Goal: Task Accomplishment & Management: Use online tool/utility

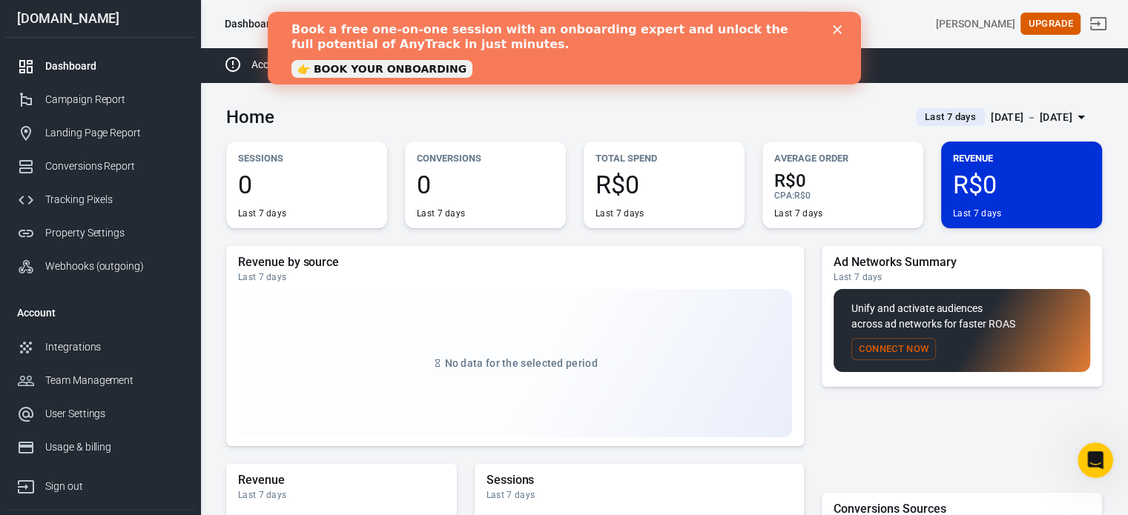
click at [832, 29] on icon "Close" at bounding box center [836, 29] width 9 height 9
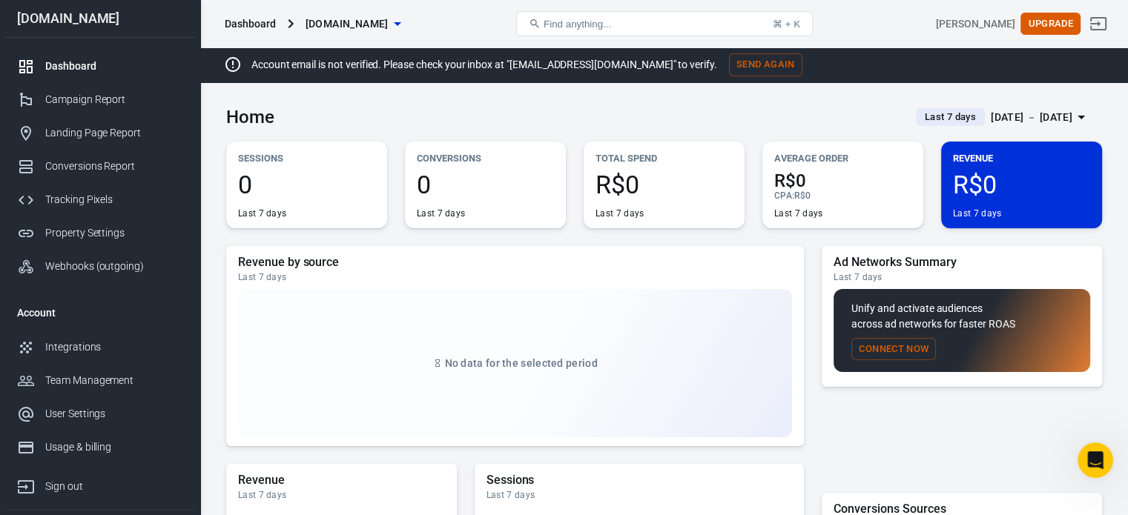
click at [753, 65] on button "Send Again" at bounding box center [765, 64] width 73 height 23
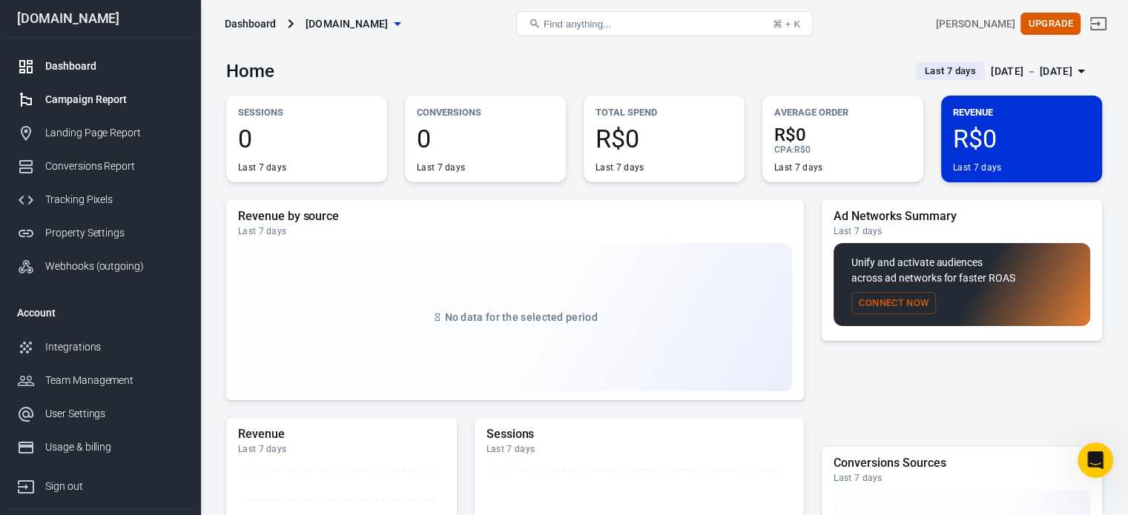
click at [121, 88] on link "Campaign Report" at bounding box center [100, 99] width 190 height 33
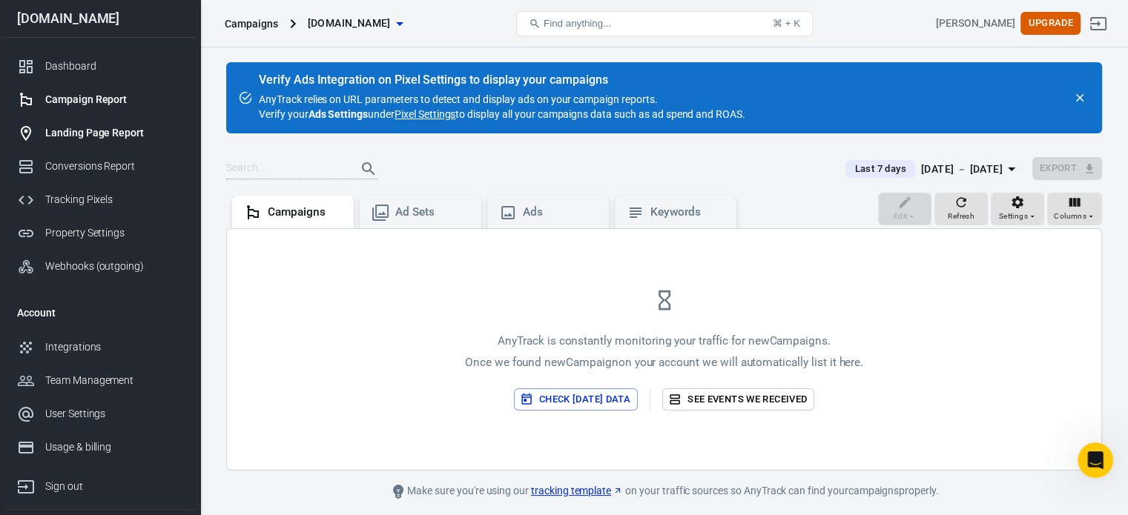
click at [96, 132] on div "Landing Page Report" at bounding box center [114, 133] width 138 height 16
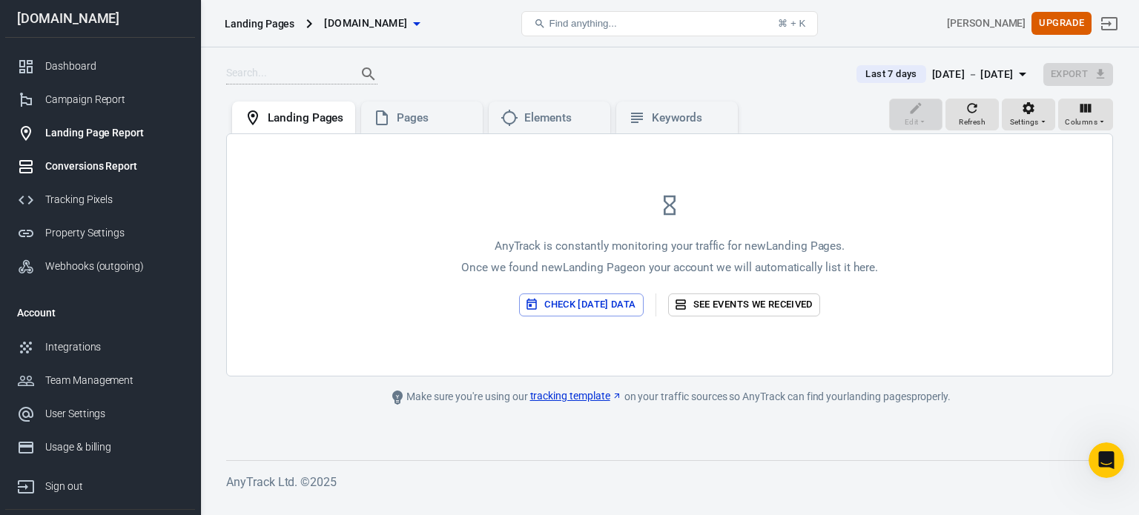
click at [96, 164] on div "Conversions Report" at bounding box center [114, 167] width 138 height 16
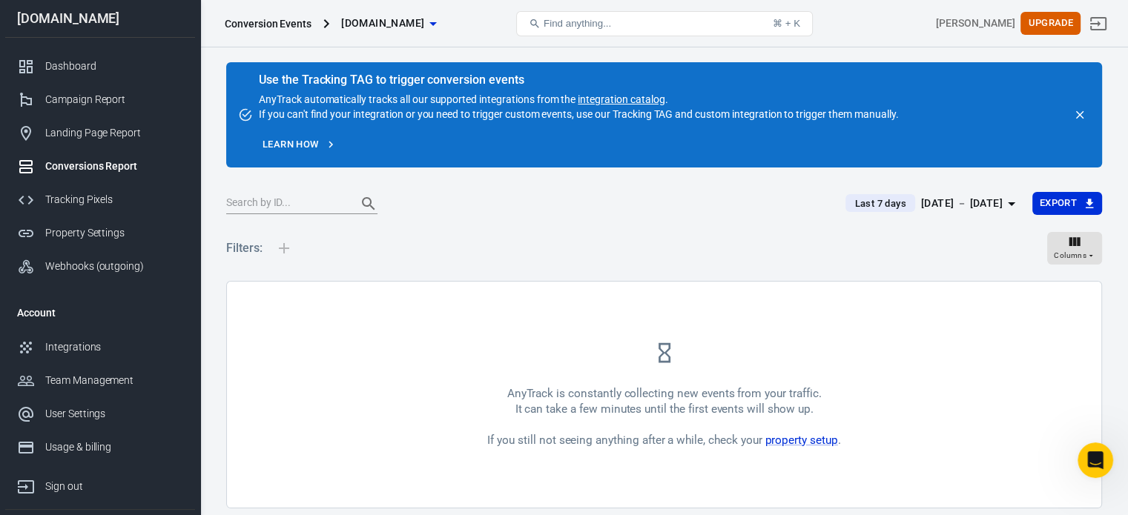
scroll to position [56, 0]
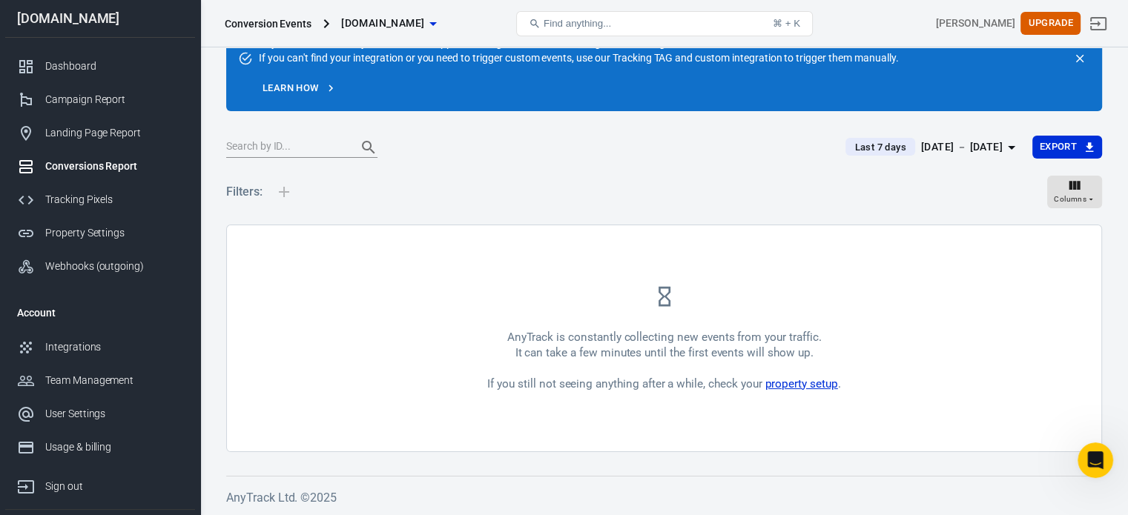
click at [812, 385] on link "property setup" at bounding box center [800, 383] width 73 height 13
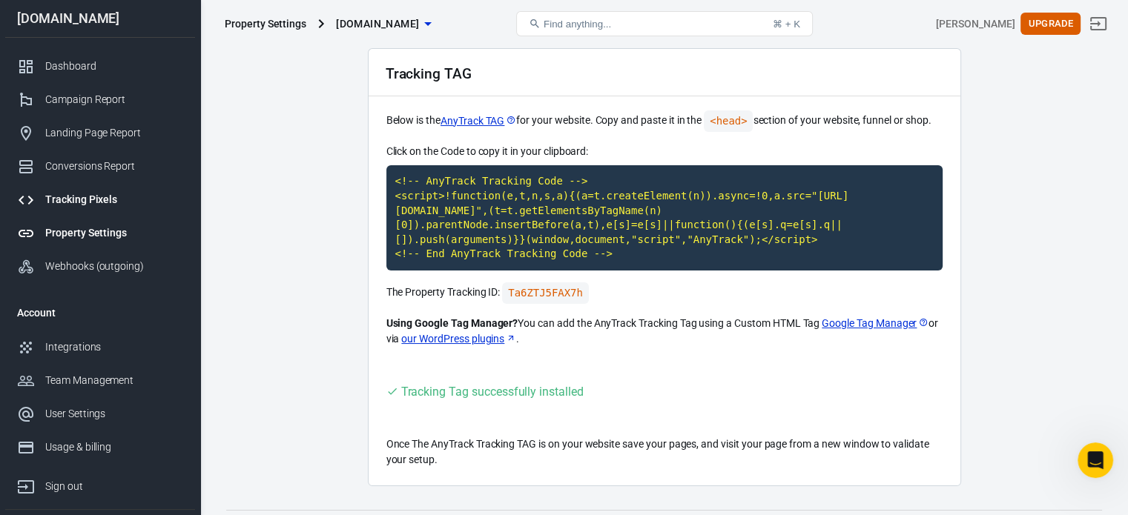
click at [99, 195] on div "Tracking Pixels" at bounding box center [114, 200] width 138 height 16
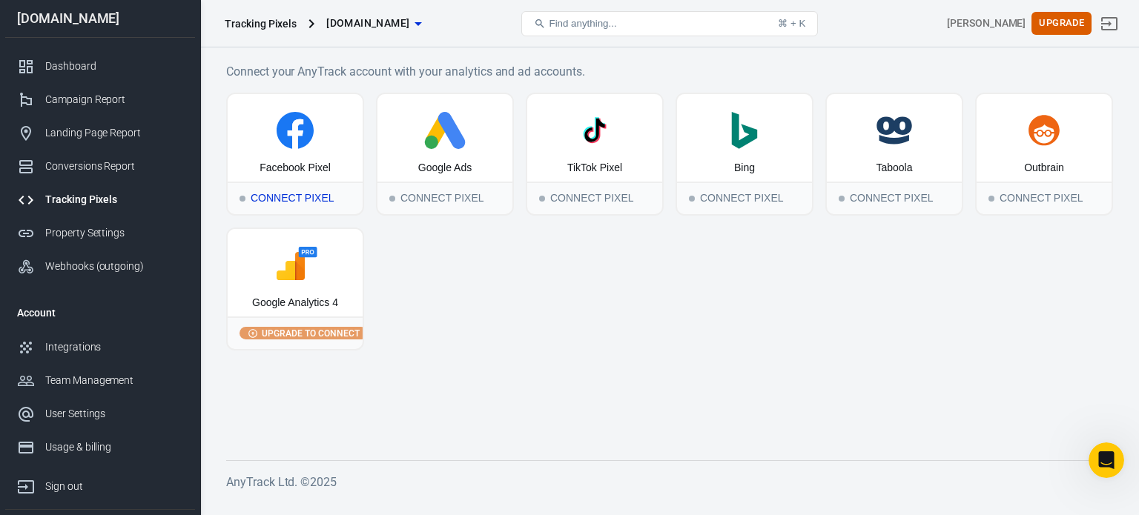
click at [302, 139] on icon at bounding box center [295, 130] width 37 height 37
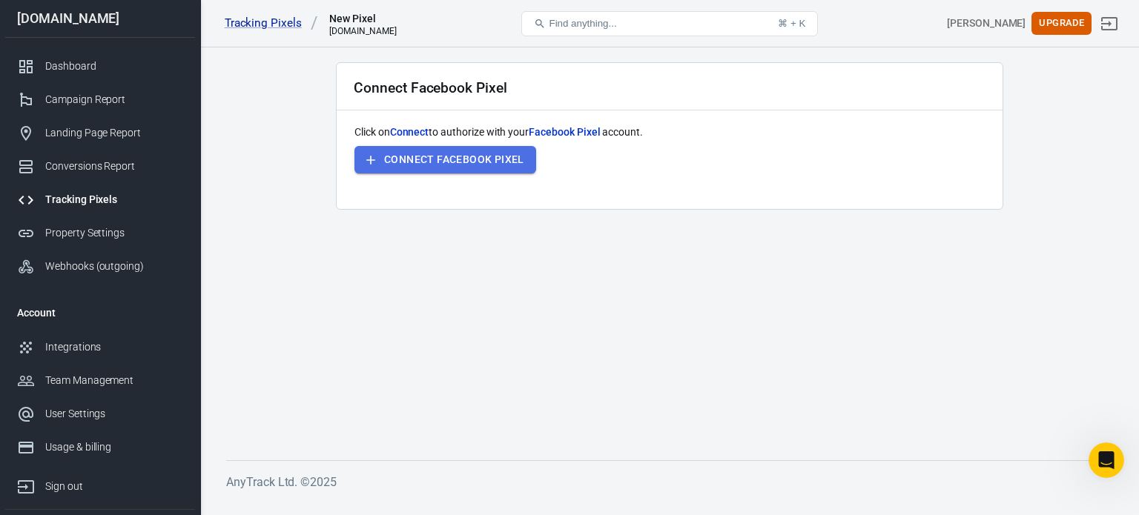
click at [406, 156] on button "Connect Facebook Pixel" at bounding box center [445, 159] width 182 height 27
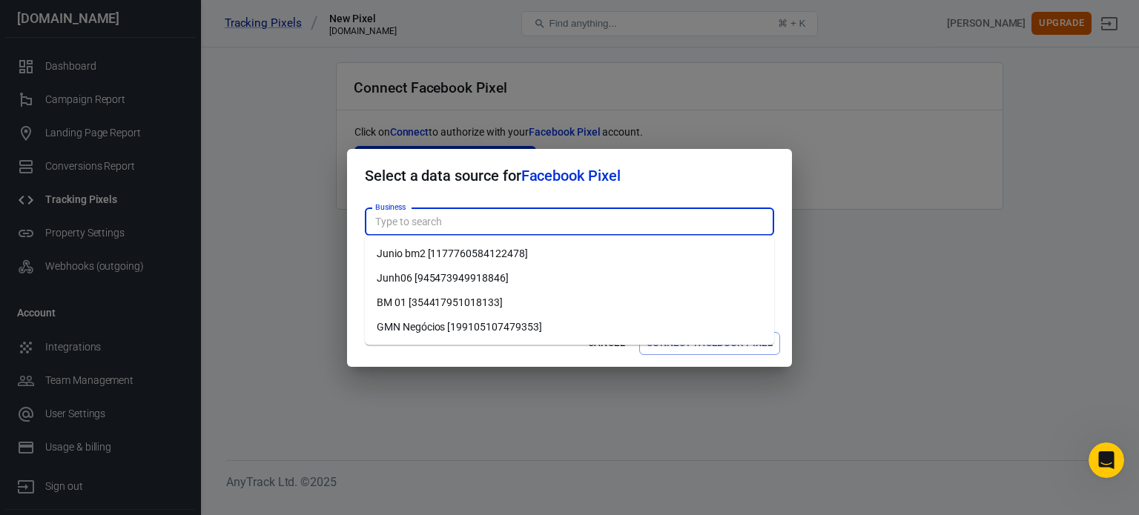
click at [548, 222] on input "Business" at bounding box center [568, 222] width 398 height 19
click at [477, 334] on li "GMN Negócios [199105107479353]" at bounding box center [569, 327] width 409 height 24
type input "GMN Negócios [199105107479353]"
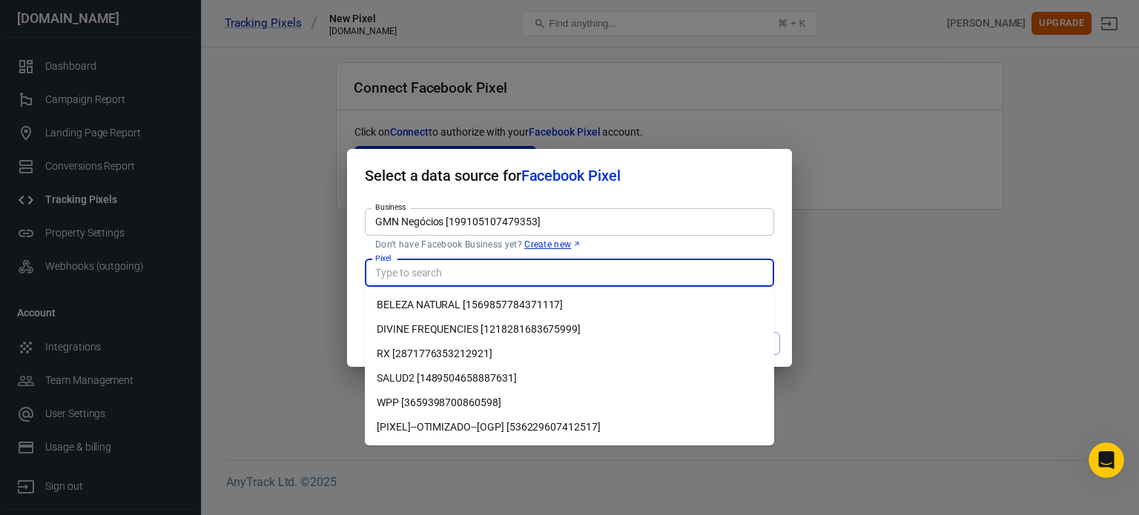
click at [473, 279] on input "Pixel" at bounding box center [568, 273] width 398 height 19
click at [485, 299] on li "BELEZA NATURAL [1569857784371117]" at bounding box center [569, 305] width 409 height 24
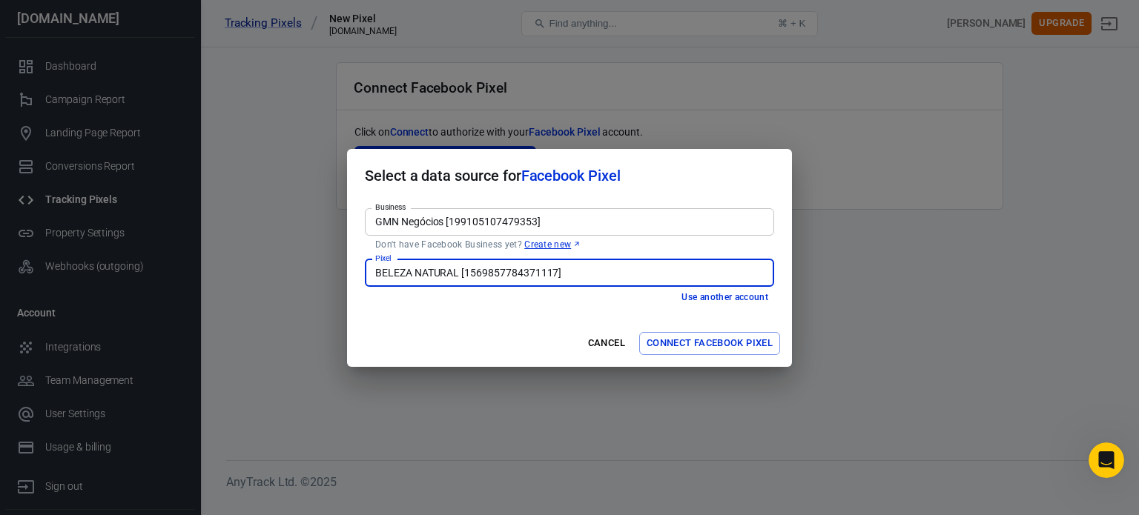
type input "BELEZA NATURAL [1569857784371117]"
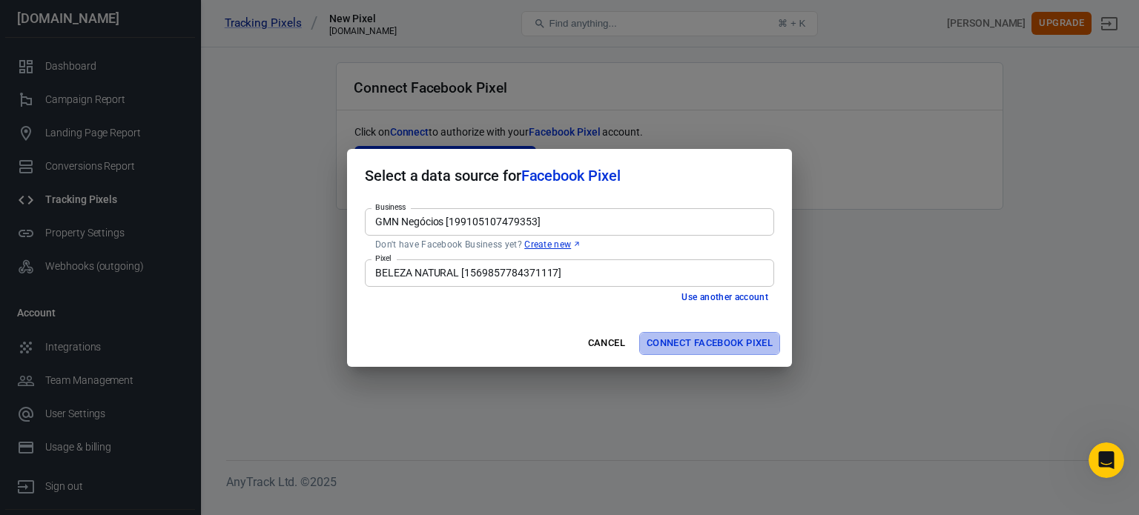
click at [694, 334] on button "Connect Facebook Pixel" at bounding box center [709, 343] width 141 height 23
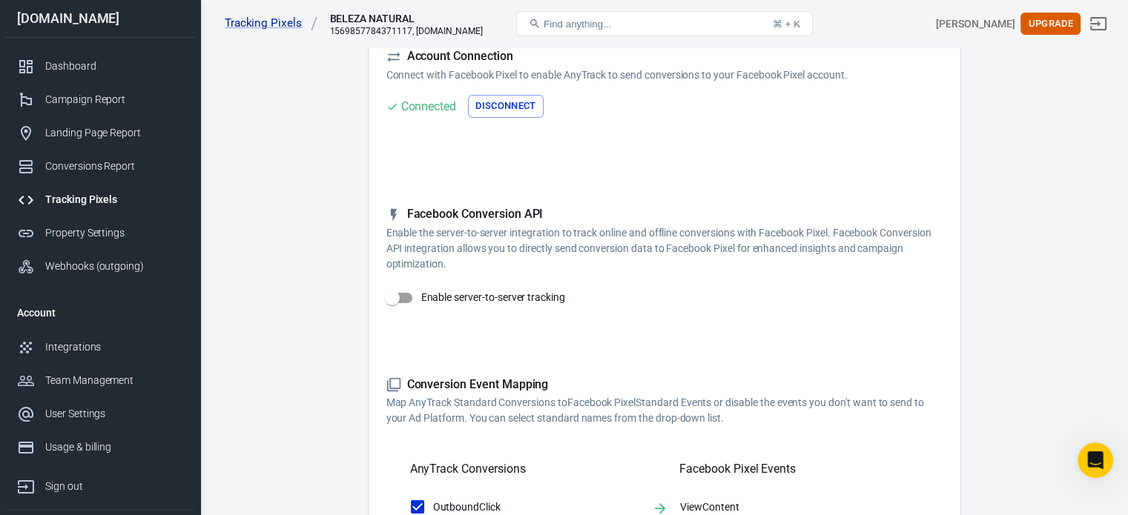
scroll to position [119, 0]
click at [418, 291] on input "Enable server-to-server tracking" at bounding box center [392, 297] width 85 height 28
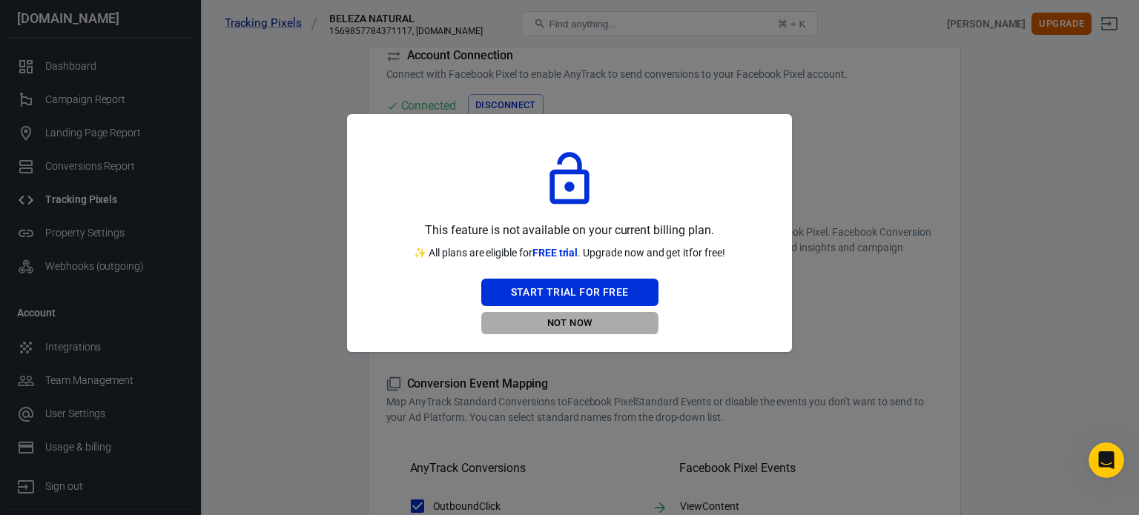
click at [557, 322] on button "Not Now" at bounding box center [569, 323] width 177 height 23
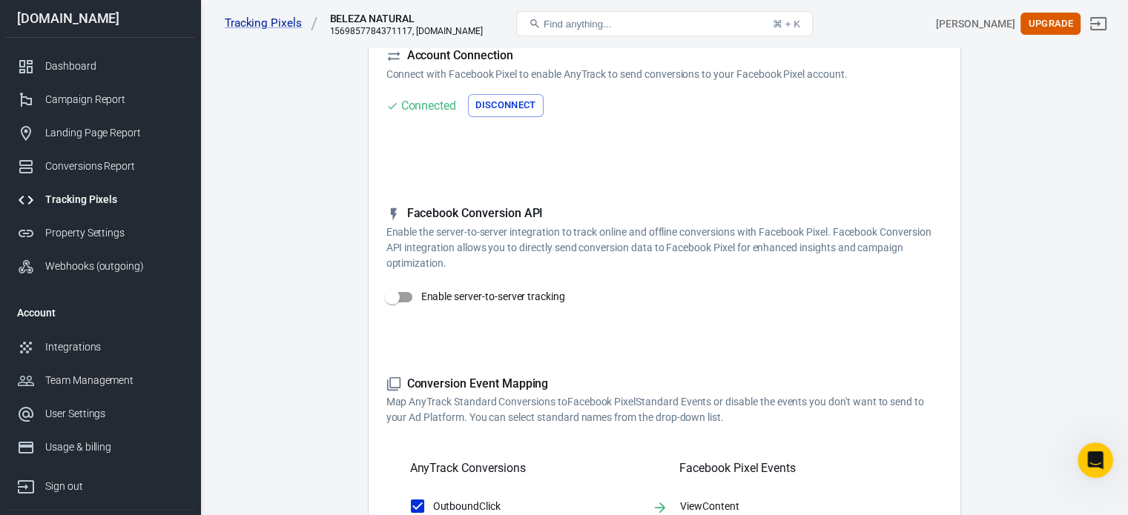
click at [881, 231] on p "Enable the server-to-server integration to track online and offline conversions…" at bounding box center [664, 248] width 556 height 47
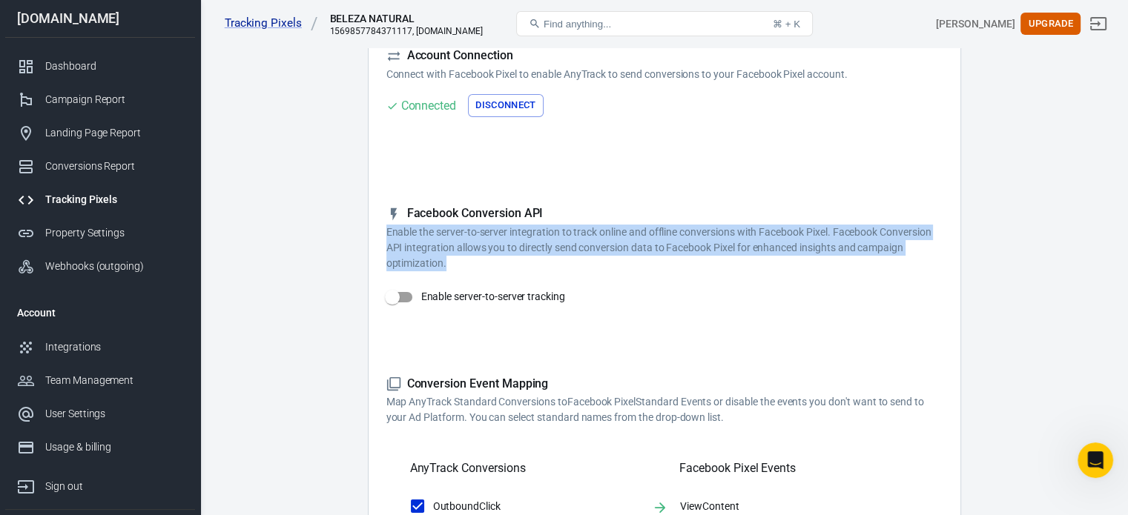
click at [881, 231] on p "Enable the server-to-server integration to track online and offline conversions…" at bounding box center [664, 248] width 556 height 47
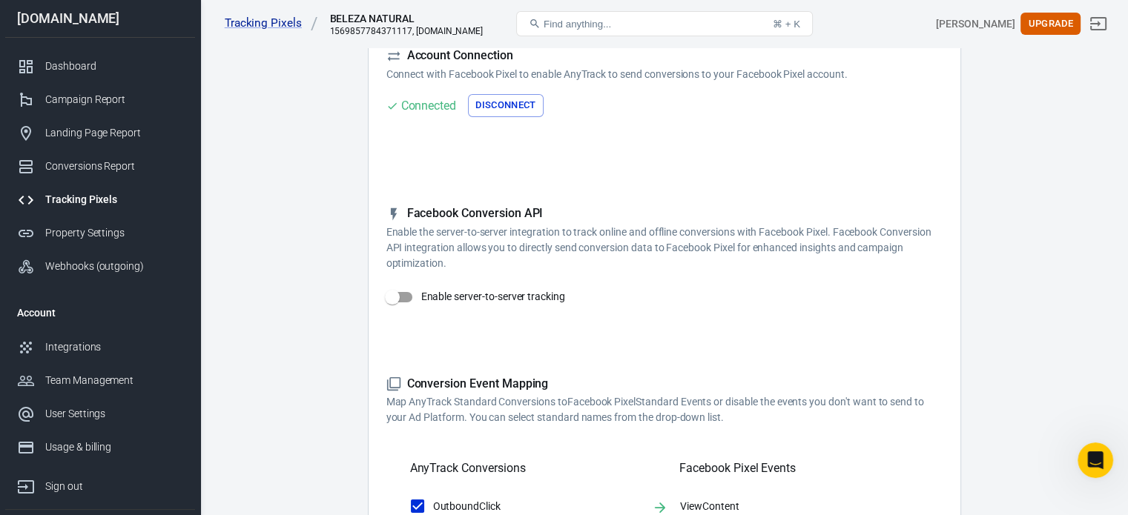
click at [1052, 189] on main "Conversions Ads Integration Settings Conversions Settings Account Connection Co…" at bounding box center [663, 522] width 875 height 1208
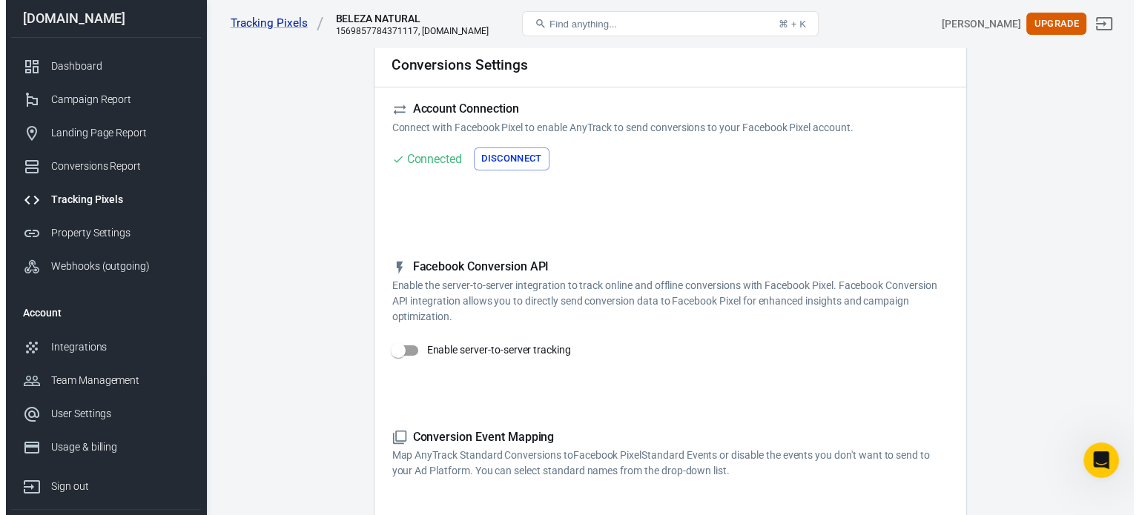
scroll to position [104, 0]
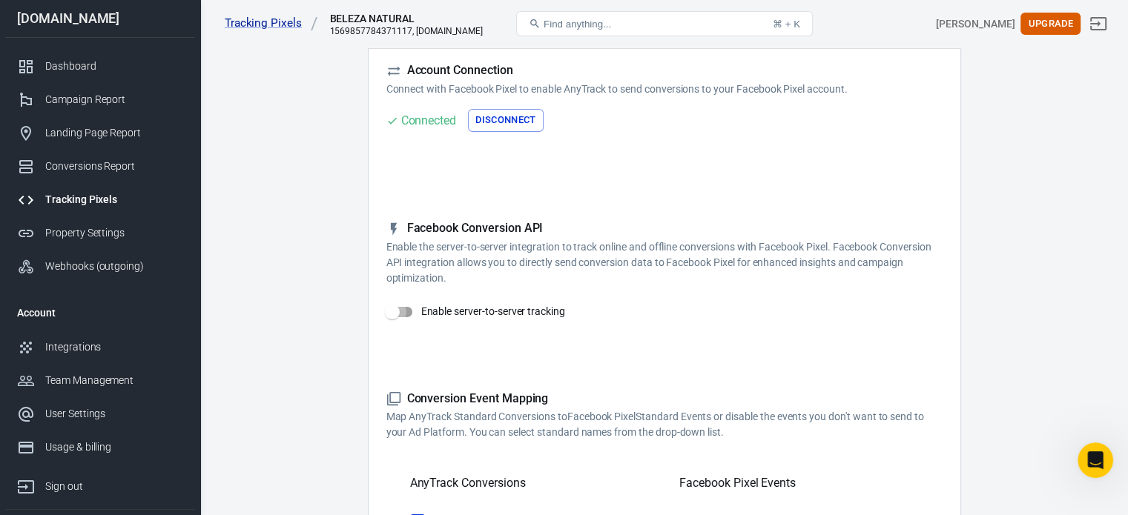
click at [403, 314] on input "Enable server-to-server tracking" at bounding box center [392, 312] width 85 height 28
checkbox input "false"
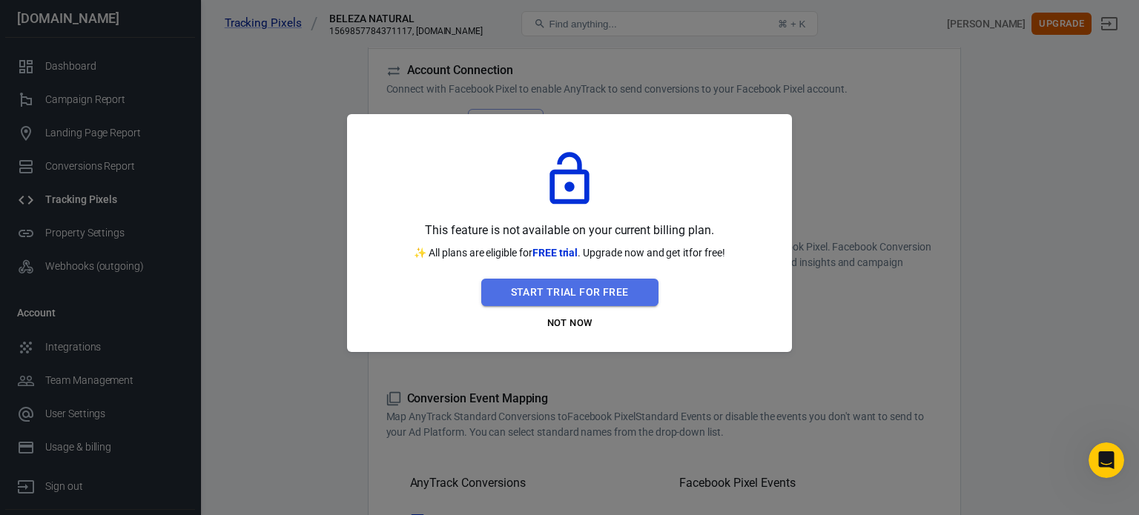
click at [552, 284] on button "Start Trial For Free" at bounding box center [569, 292] width 177 height 27
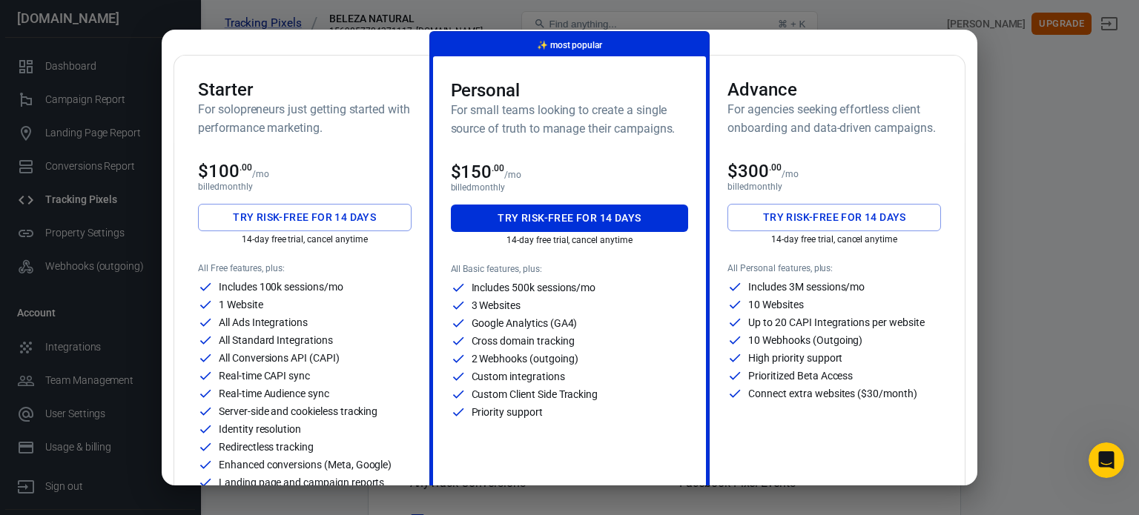
scroll to position [70, 0]
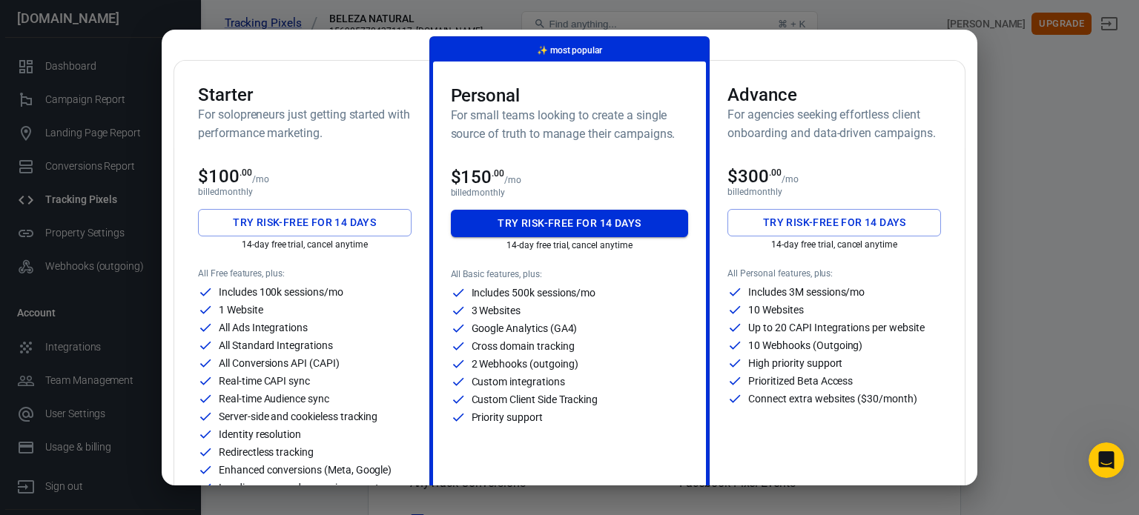
click at [549, 222] on button "Try risk-free for 14 days" at bounding box center [570, 223] width 238 height 27
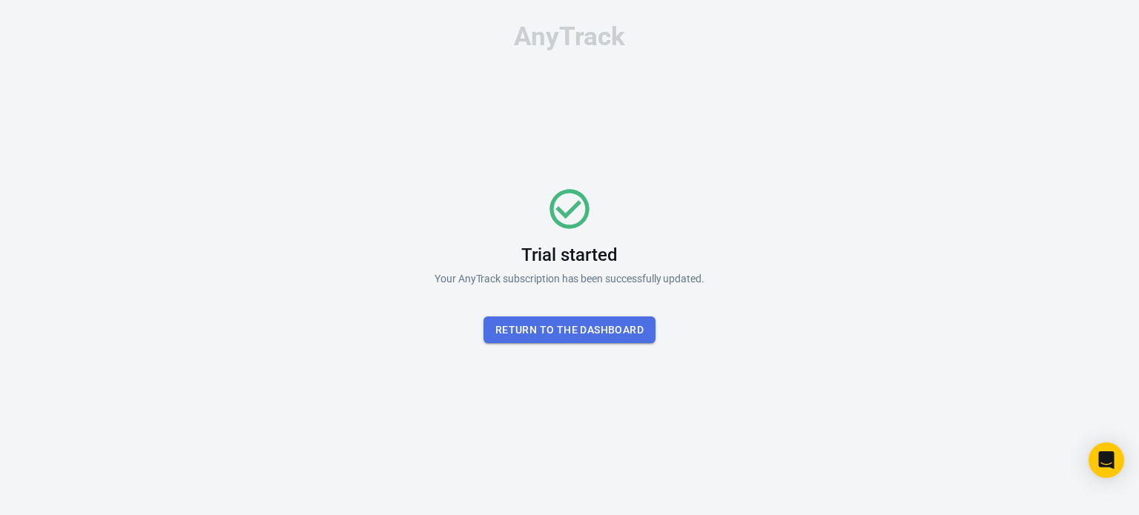
click at [581, 334] on button "Return To the dashboard" at bounding box center [569, 330] width 172 height 27
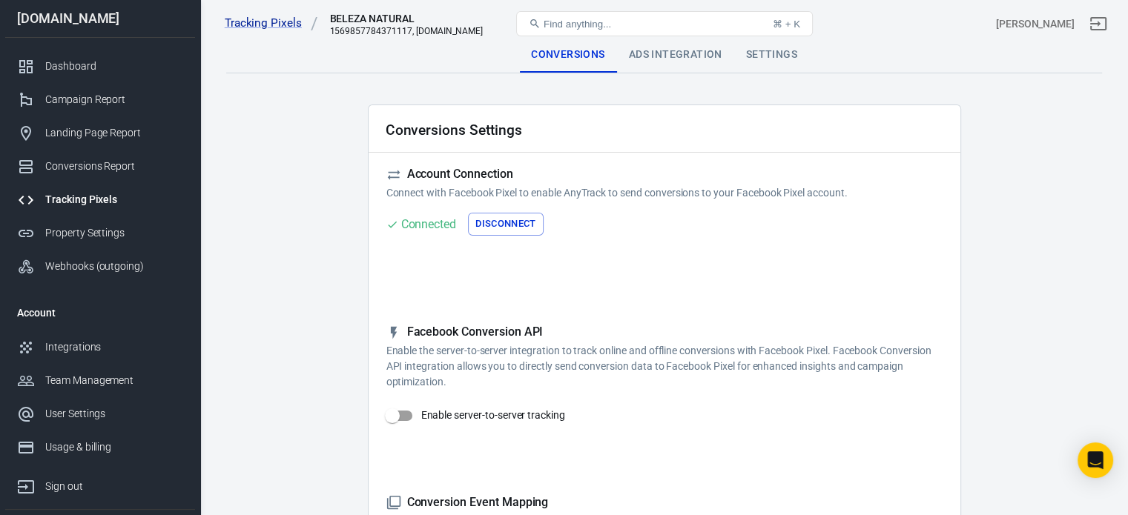
click at [400, 414] on input "Enable server-to-server tracking" at bounding box center [392, 416] width 85 height 28
checkbox input "true"
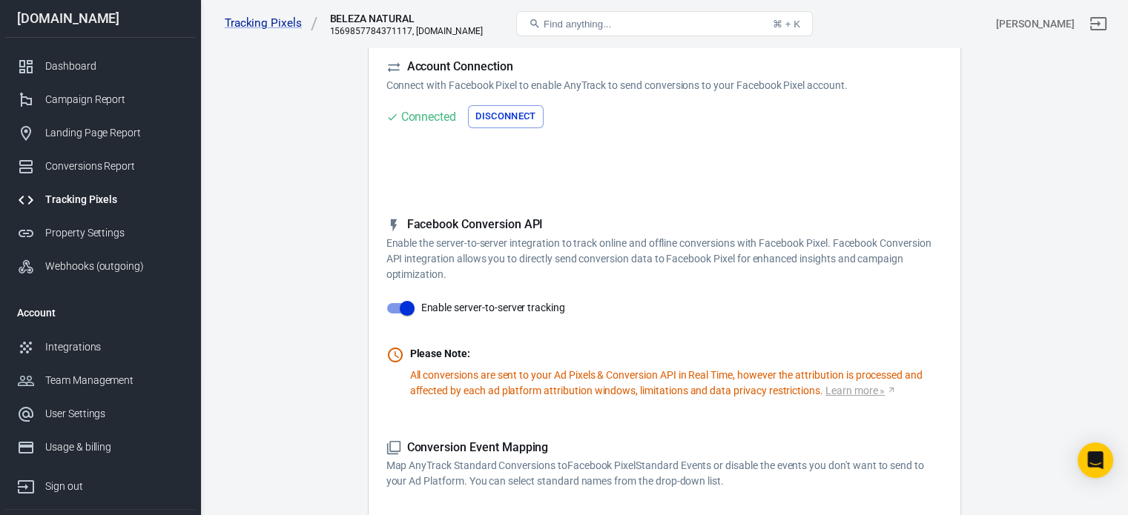
scroll to position [125, 0]
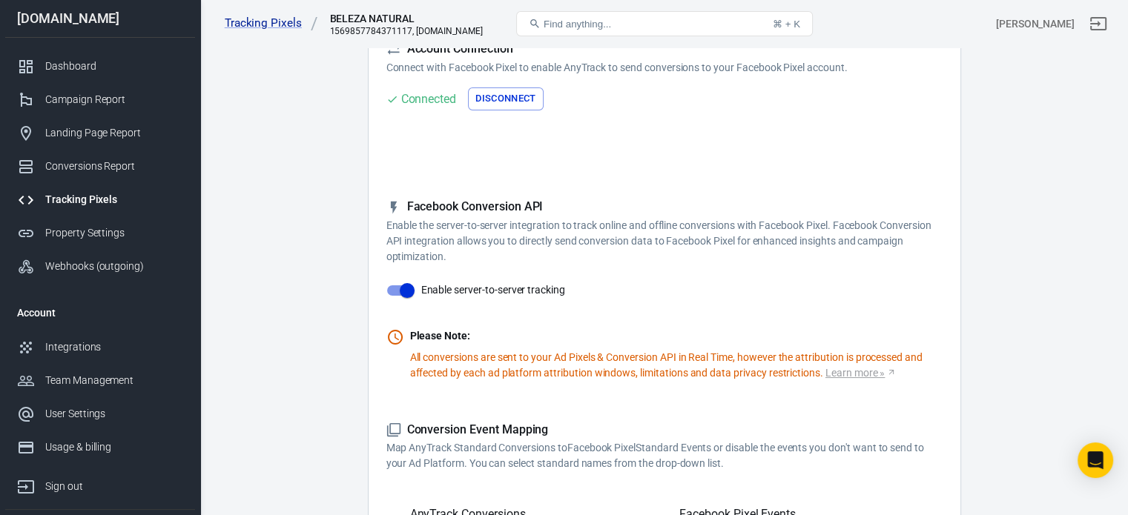
click at [673, 355] on p "All conversions are sent to your Ad Pixels & Conversion API in Real Time, howev…" at bounding box center [676, 365] width 532 height 31
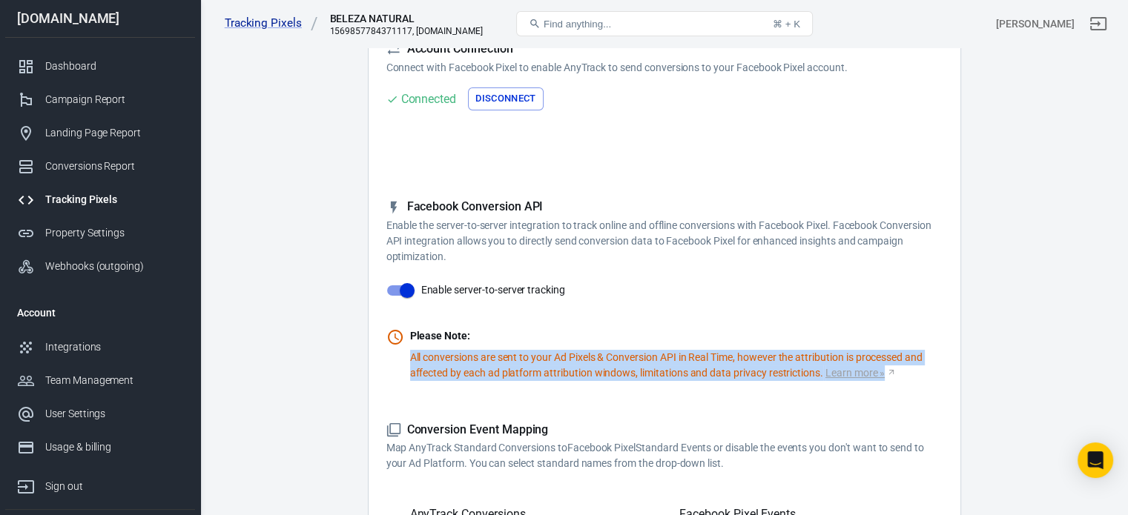
click at [673, 355] on p "All conversions are sent to your Ad Pixels & Conversion API in Real Time, howev…" at bounding box center [676, 365] width 532 height 31
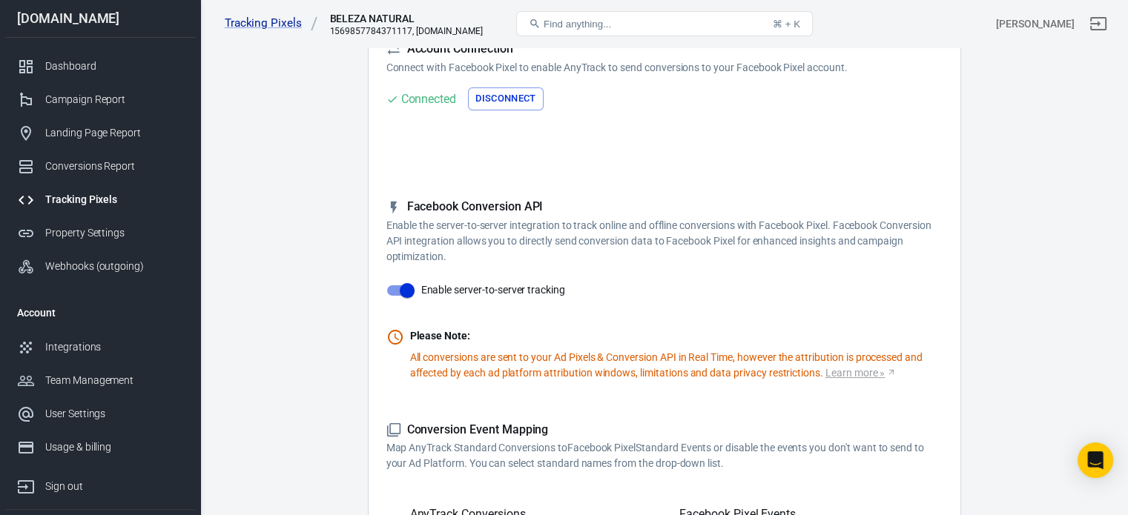
drag, startPoint x: 1026, startPoint y: 214, endPoint x: 1065, endPoint y: 189, distance: 46.1
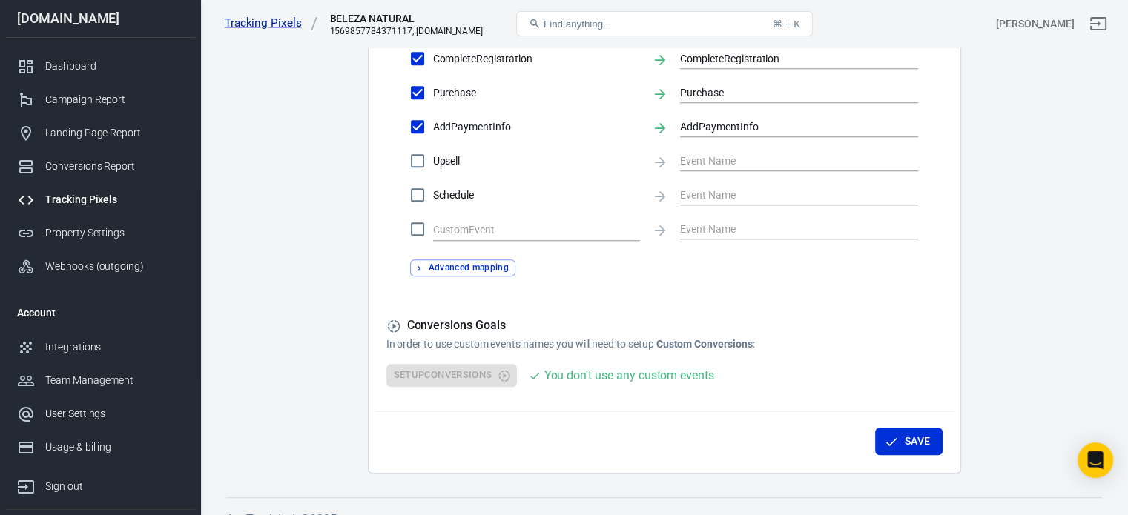
scroll to position [825, 0]
click at [928, 433] on button "Save" at bounding box center [908, 439] width 67 height 27
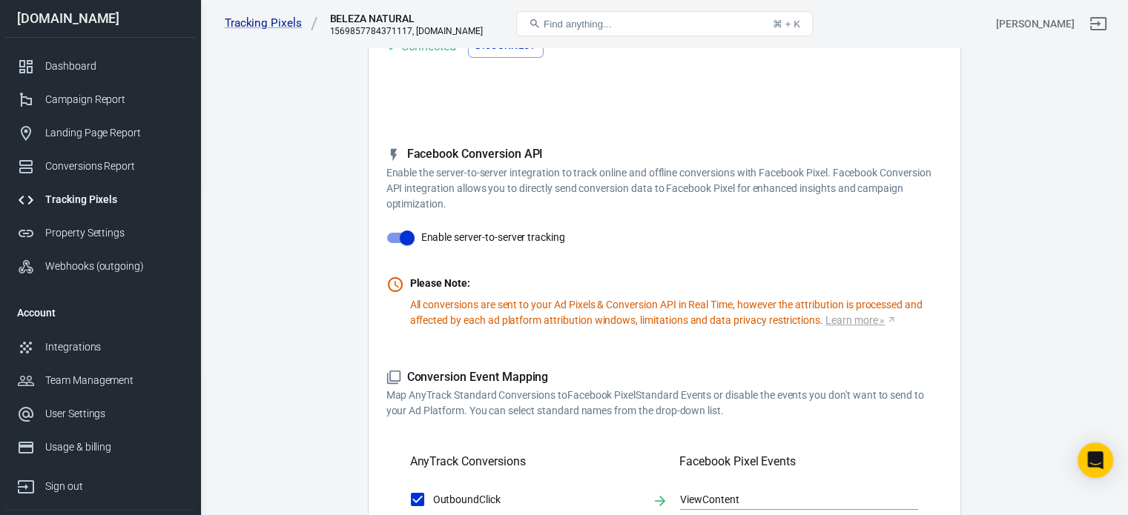
scroll to position [0, 0]
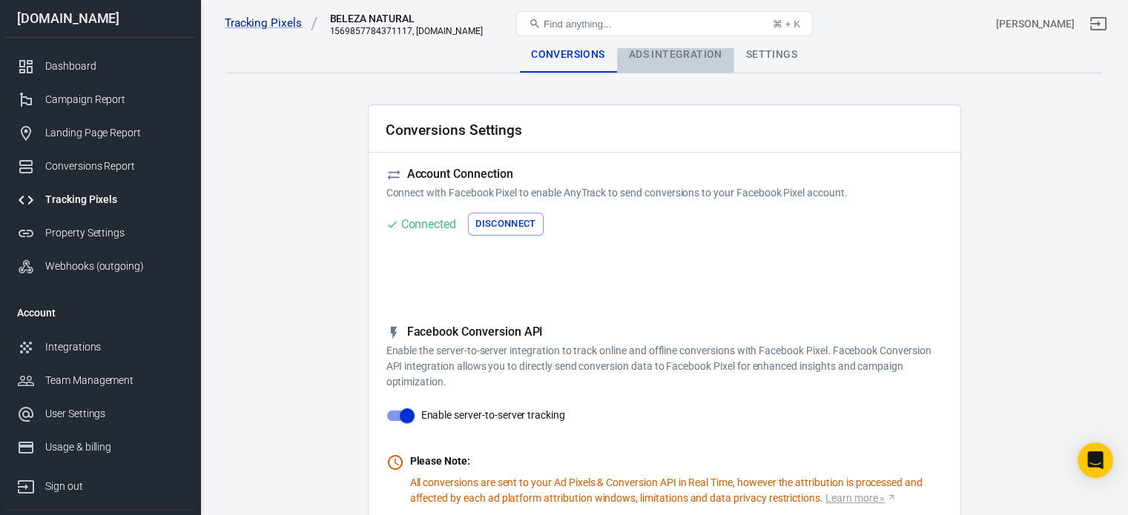
click at [693, 50] on div "Ads Integration" at bounding box center [675, 55] width 117 height 36
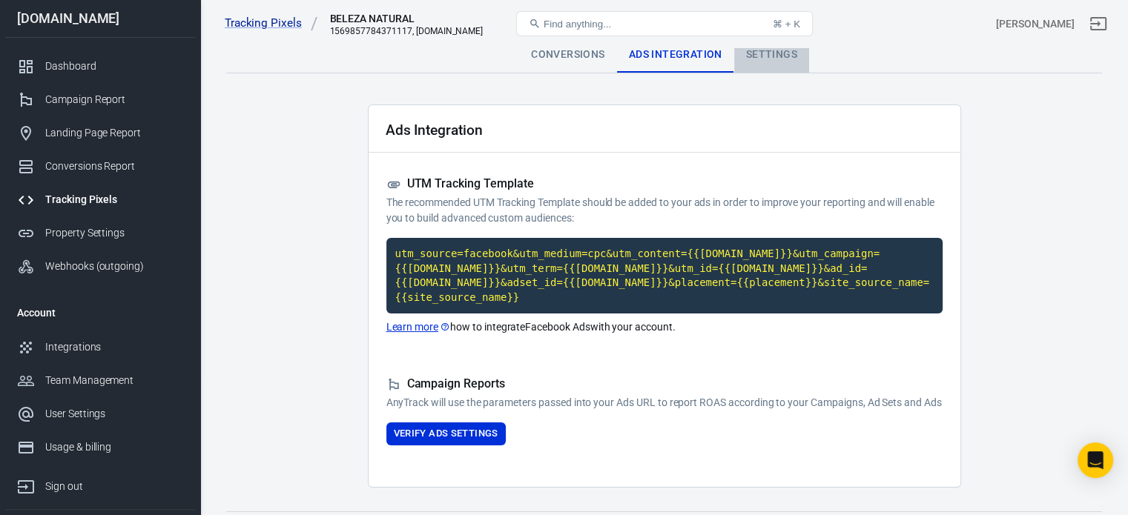
click at [763, 56] on div "Settings" at bounding box center [771, 55] width 75 height 36
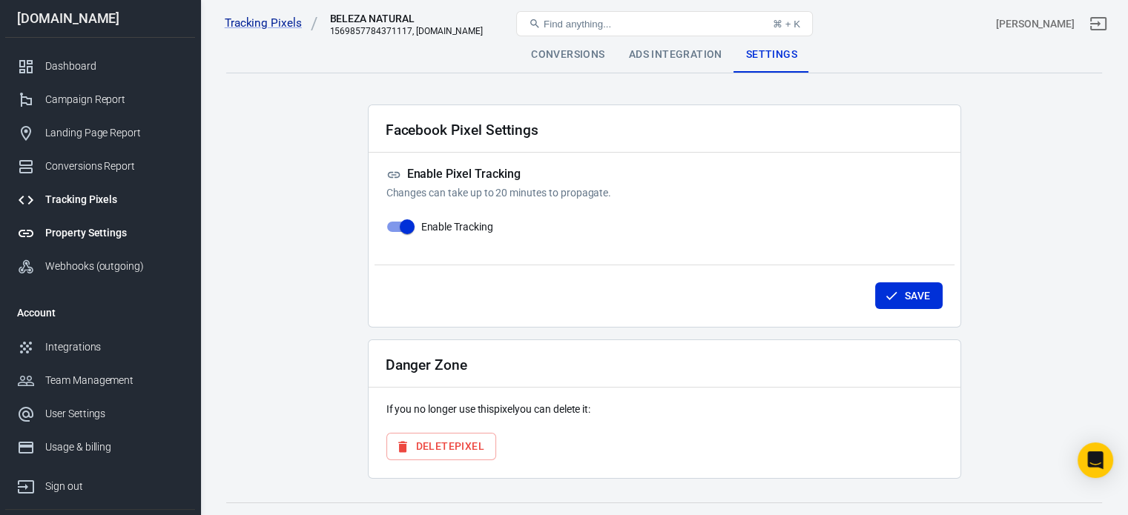
click at [101, 233] on div "Property Settings" at bounding box center [114, 233] width 138 height 16
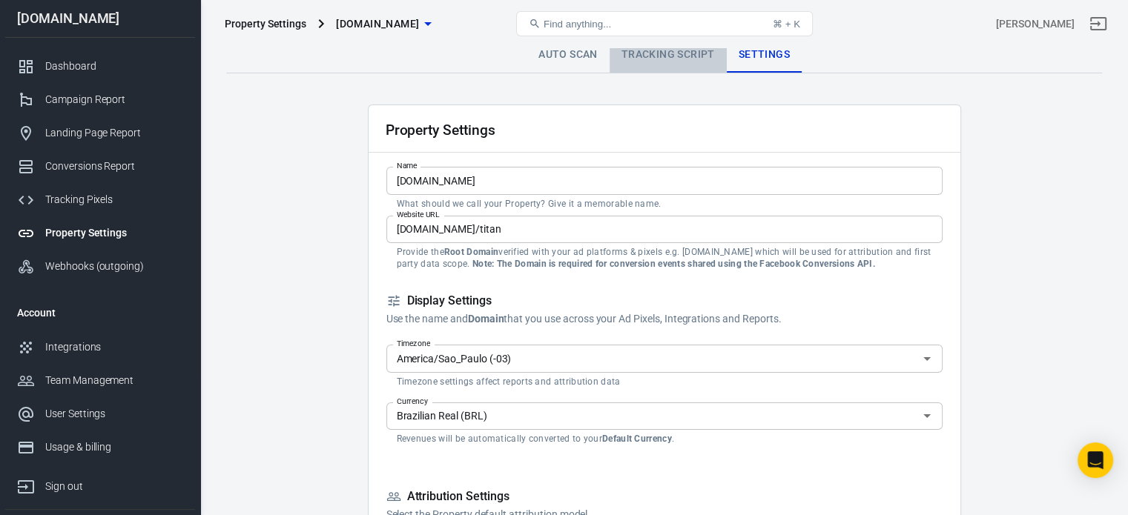
click at [705, 59] on link "Tracking Script" at bounding box center [667, 55] width 117 height 36
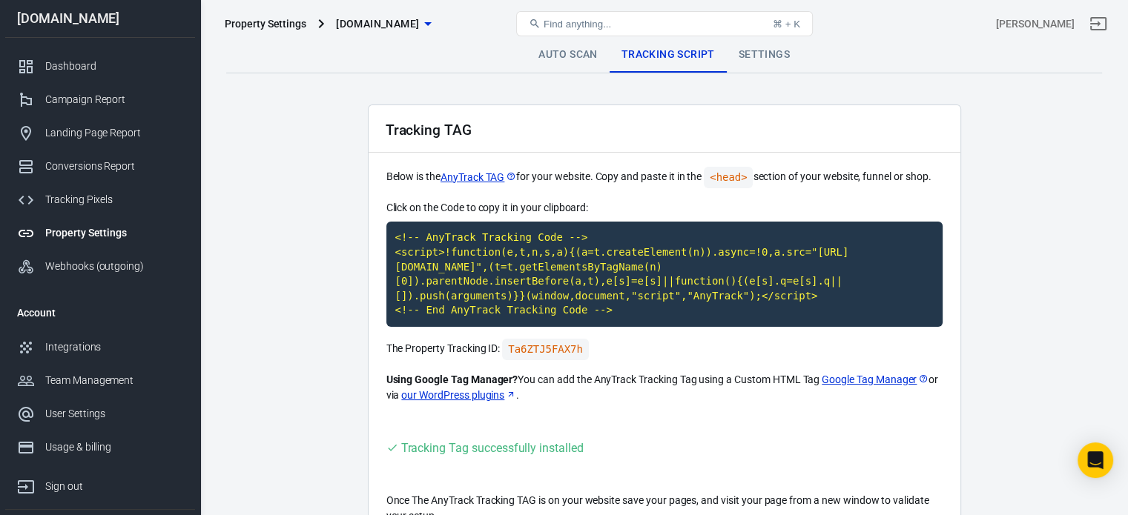
click at [566, 58] on link "Auto Scan" at bounding box center [567, 55] width 83 height 36
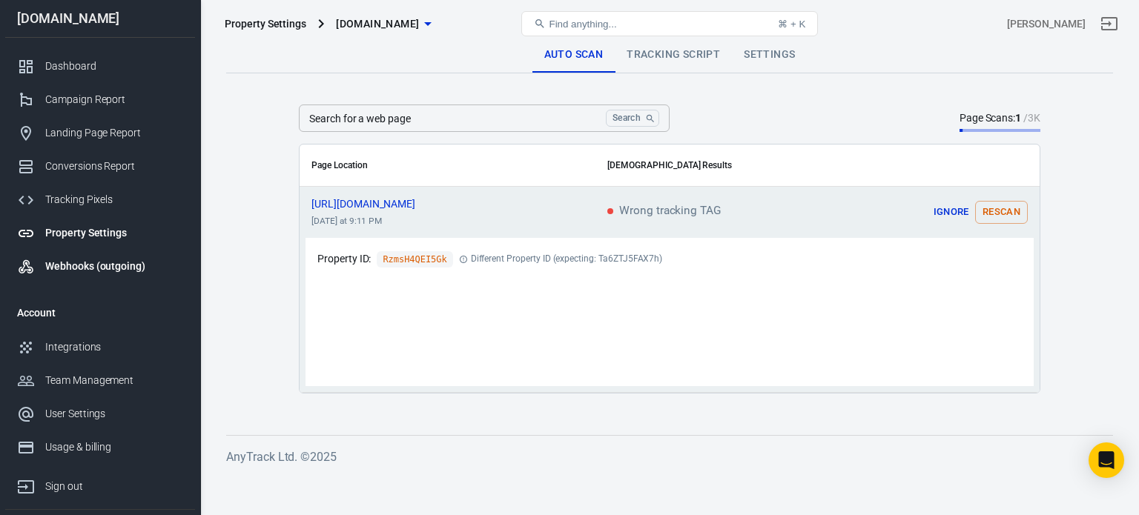
click at [119, 254] on link "Webhooks (outgoing)" at bounding box center [100, 266] width 190 height 33
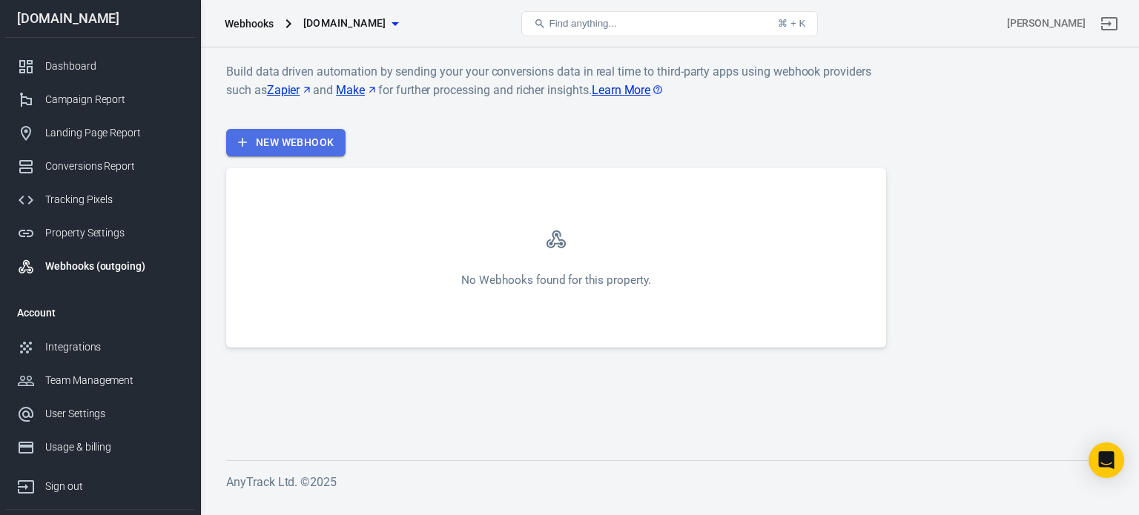
click at [332, 139] on link "New Webhook" at bounding box center [285, 142] width 119 height 27
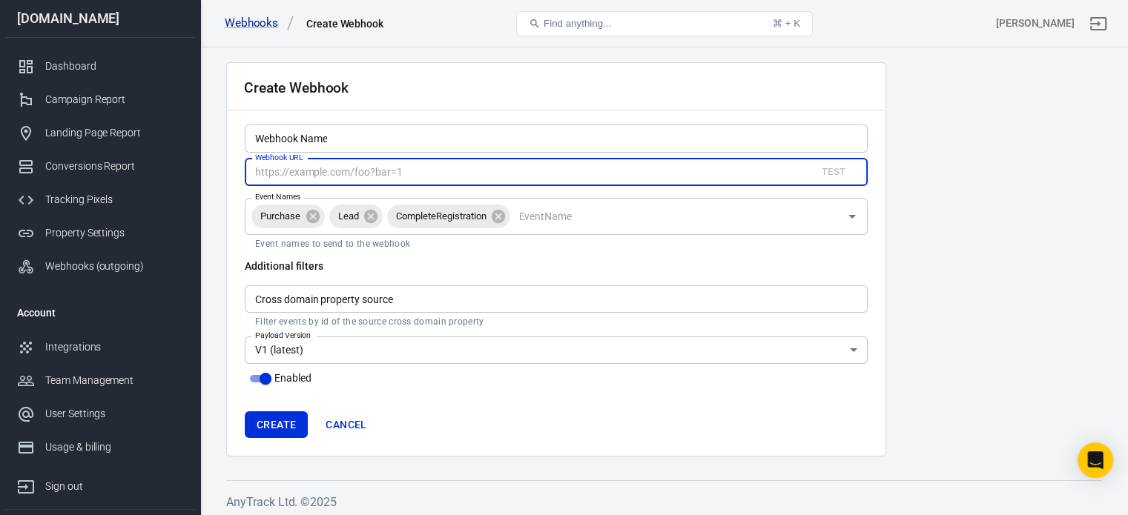
click at [394, 176] on input "Webhook URL" at bounding box center [524, 172] width 559 height 27
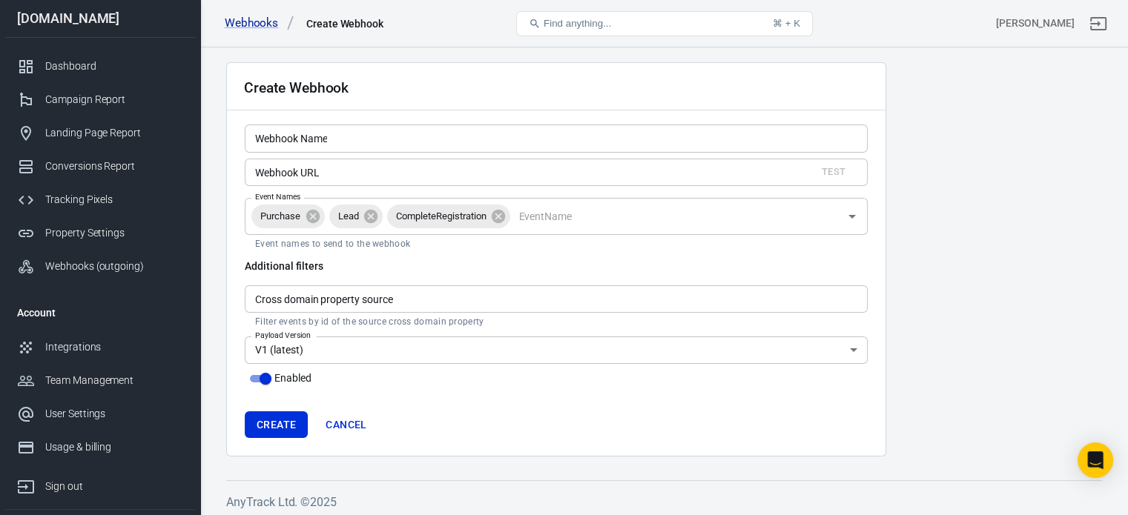
click at [457, 104] on div "Create Webhook" at bounding box center [556, 86] width 658 height 47
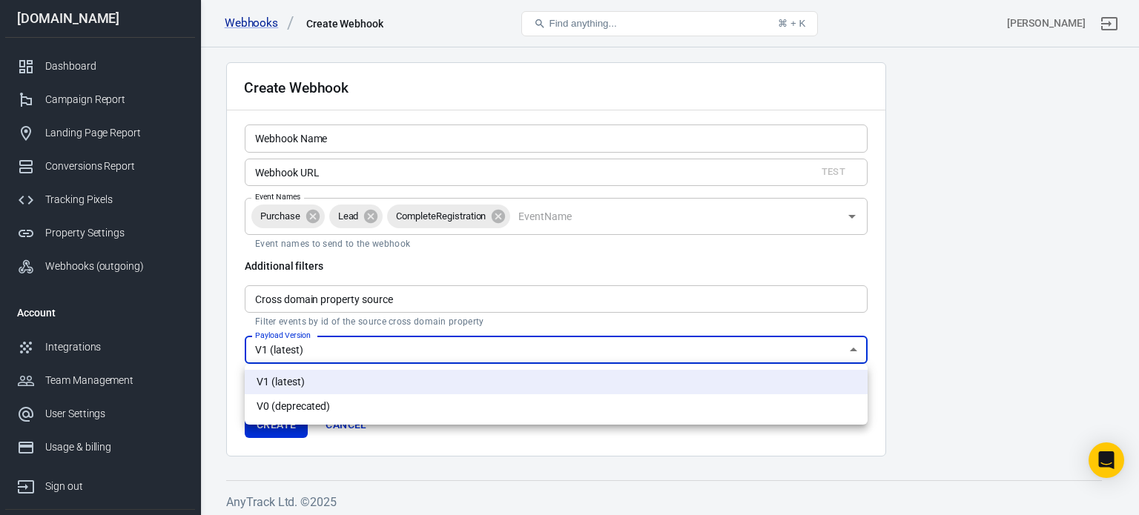
click at [540, 354] on body "Webhooks Create Webhook Find anything... ⌘ + K Fernando Lucas bdcnews.site Dash…" at bounding box center [569, 283] width 1139 height 473
click at [563, 321] on div at bounding box center [569, 257] width 1139 height 515
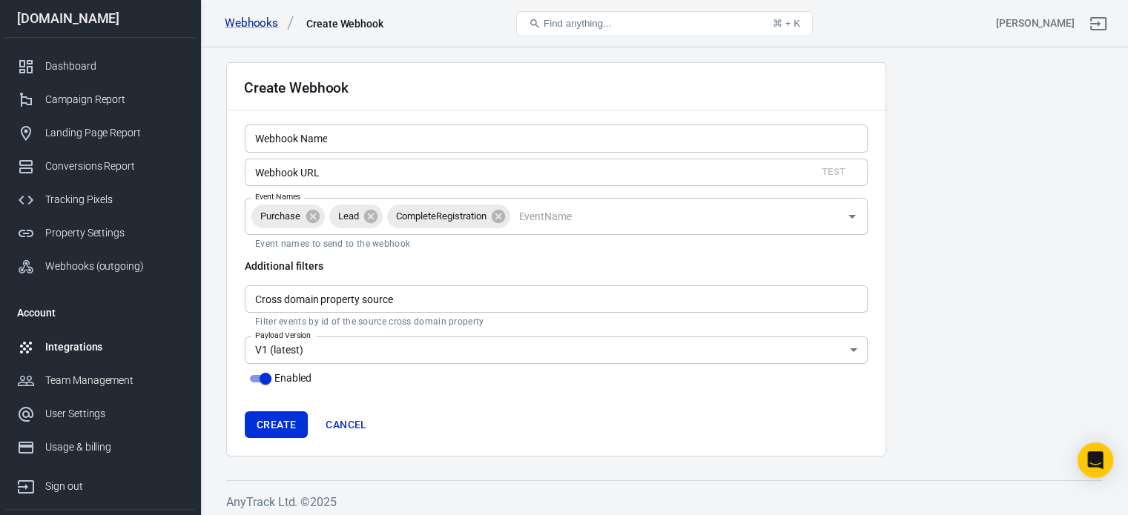
click at [96, 348] on div "Integrations" at bounding box center [114, 348] width 138 height 16
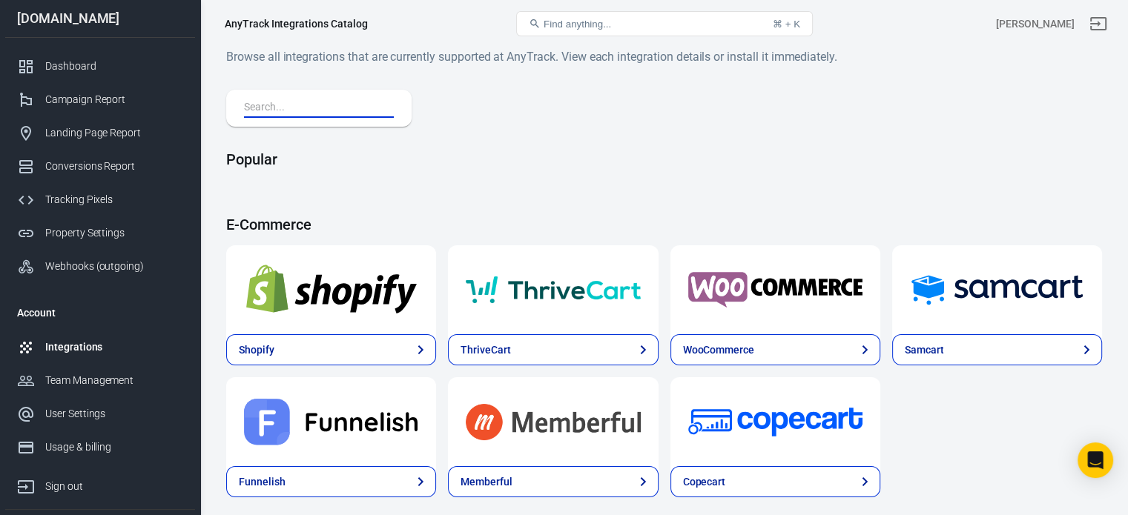
click at [342, 108] on input "text" at bounding box center [316, 108] width 144 height 19
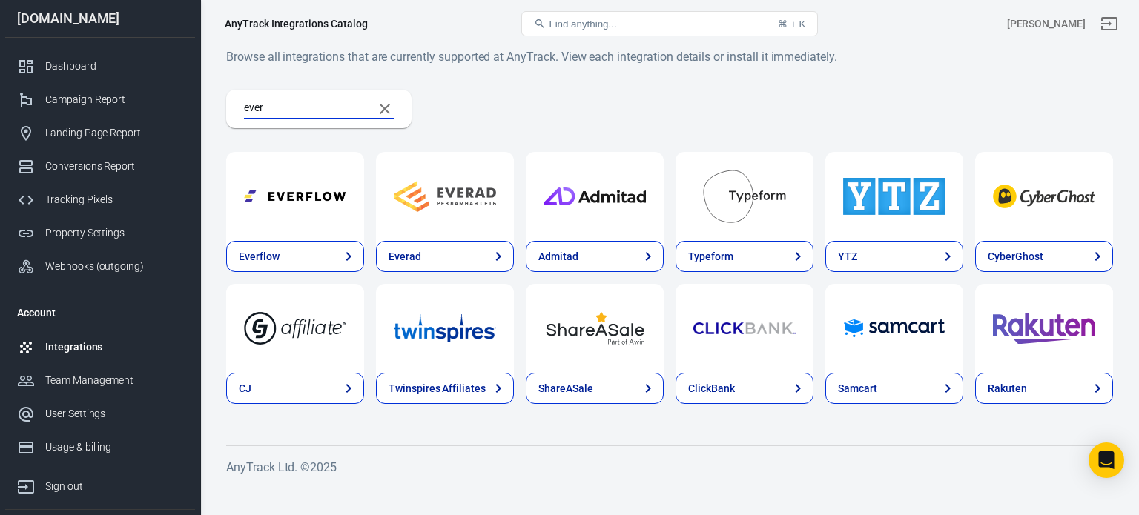
type input "ever"
click at [291, 254] on link "Everflow" at bounding box center [295, 256] width 138 height 31
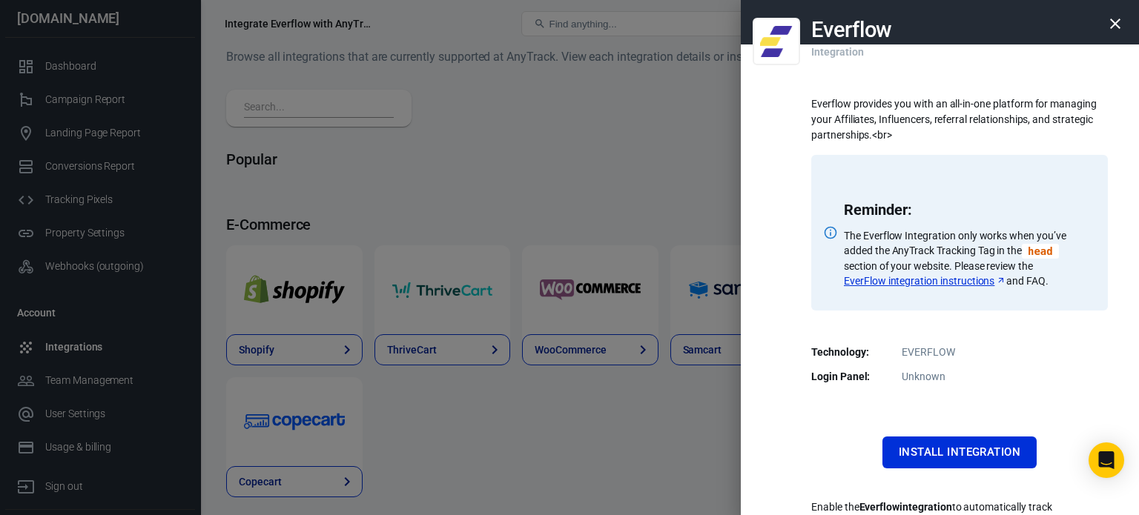
scroll to position [95, 0]
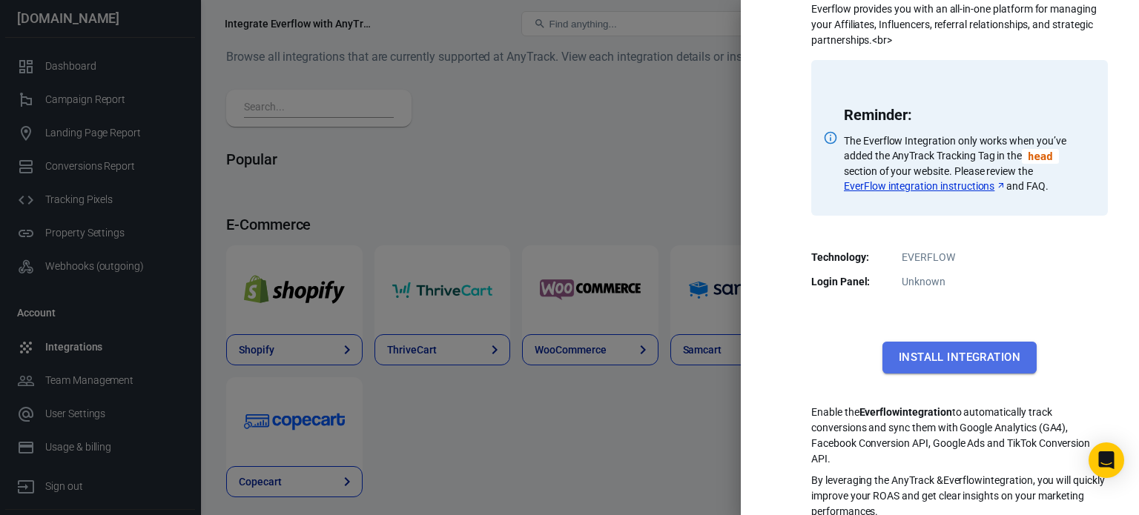
click at [994, 361] on button "Install Integration" at bounding box center [959, 357] width 154 height 31
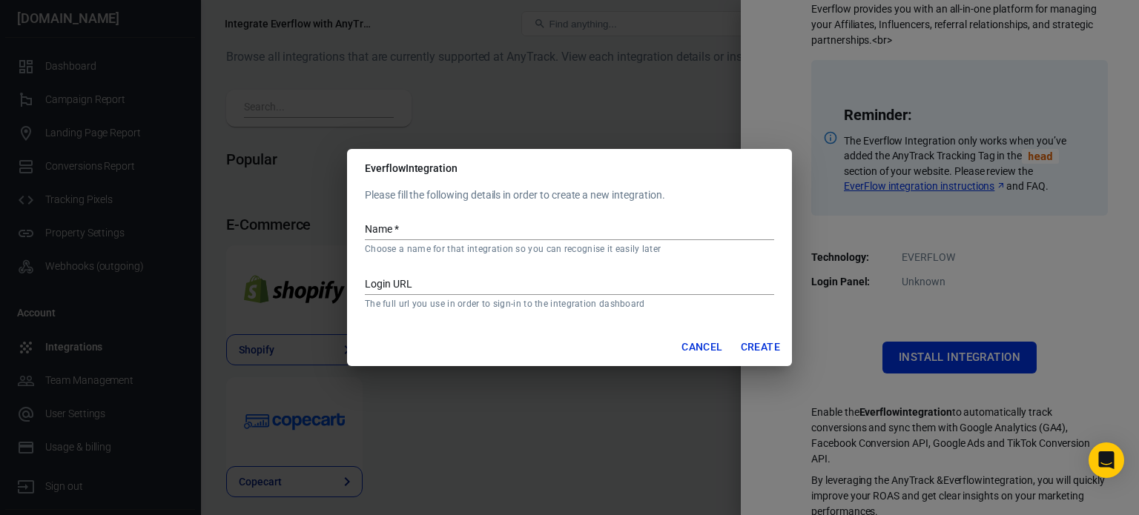
click at [521, 306] on p "The full url you use in order to sign-in to the integration dashboard" at bounding box center [569, 304] width 409 height 12
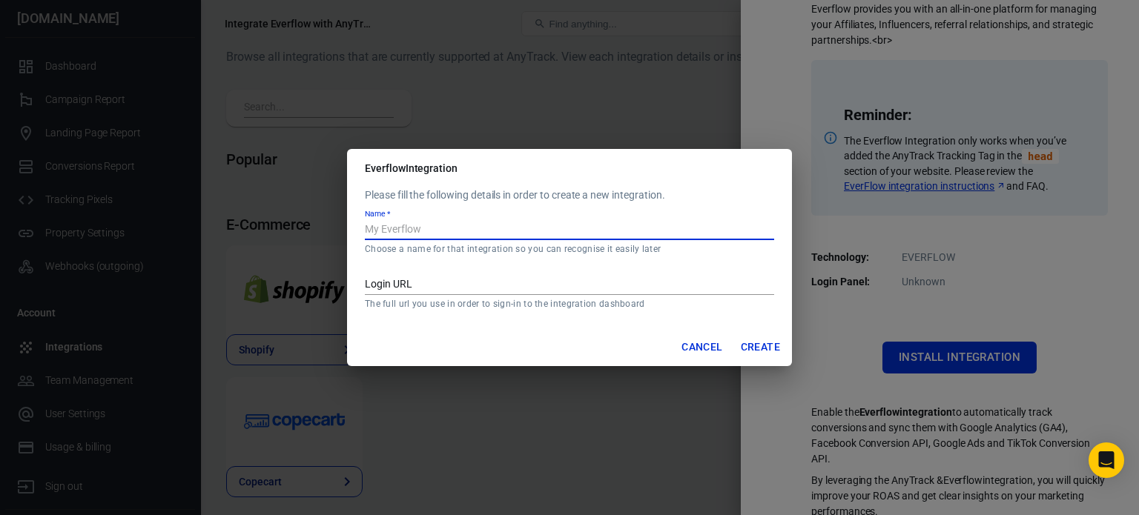
click at [546, 224] on input "Name   *" at bounding box center [569, 230] width 409 height 19
paste input "Everflow — bdcnews.site"
type input "Everflow — bdcnews.site"
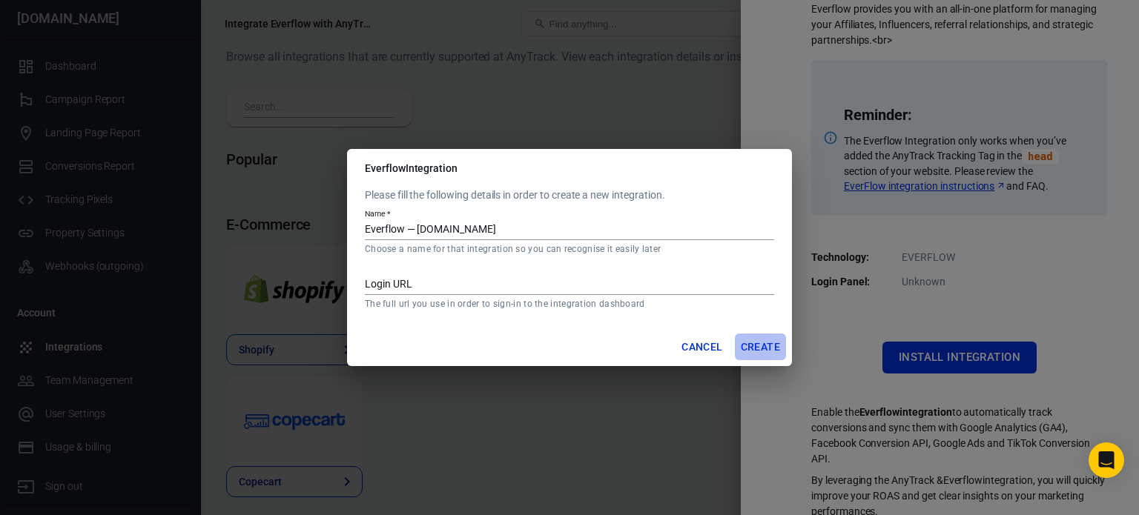
click at [751, 344] on button "Create" at bounding box center [760, 347] width 51 height 27
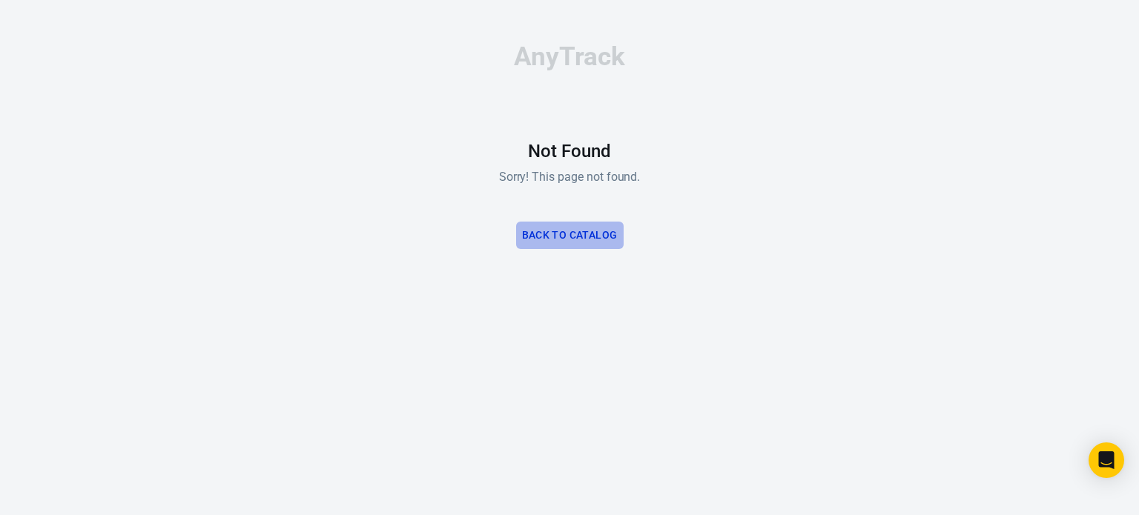
click at [599, 236] on button "Back to Catalog" at bounding box center [569, 235] width 107 height 27
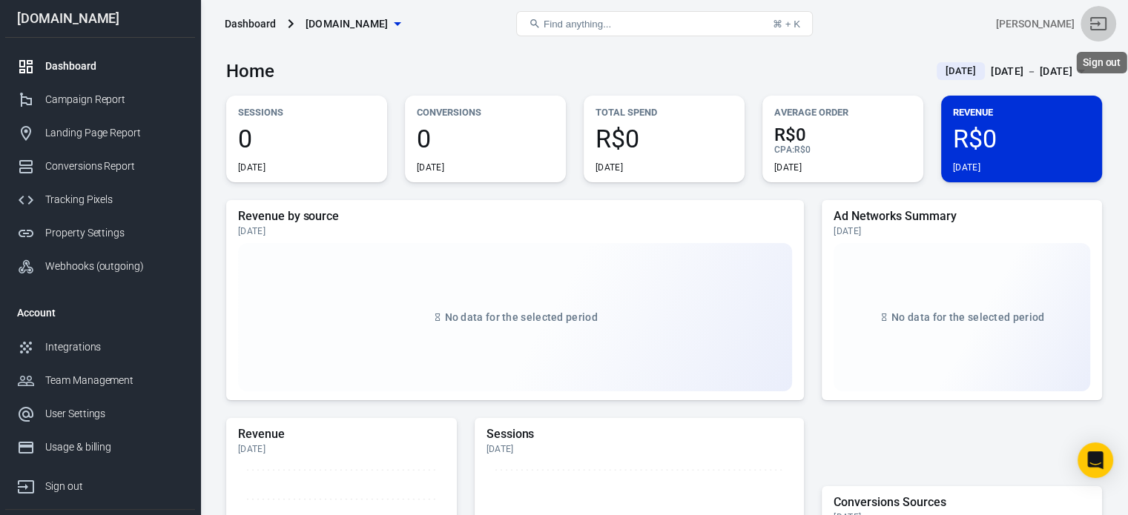
click at [1107, 21] on icon "Sign out" at bounding box center [1098, 24] width 18 height 18
